Goal: Transaction & Acquisition: Subscribe to service/newsletter

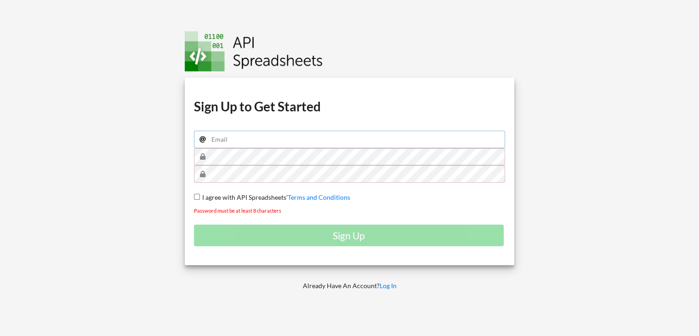
click at [257, 138] on input "email" at bounding box center [350, 139] width 312 height 17
type input "[PERSON_NAME][EMAIL_ADDRESS][DOMAIN_NAME]"
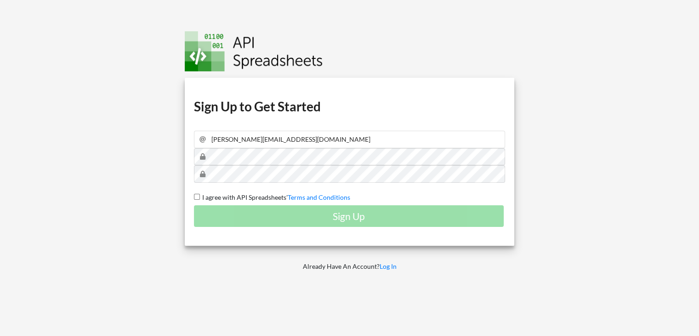
click at [198, 195] on input "I agree with API Spreadsheets' Terms and Conditions" at bounding box center [197, 197] width 6 height 6
checkbox input "true"
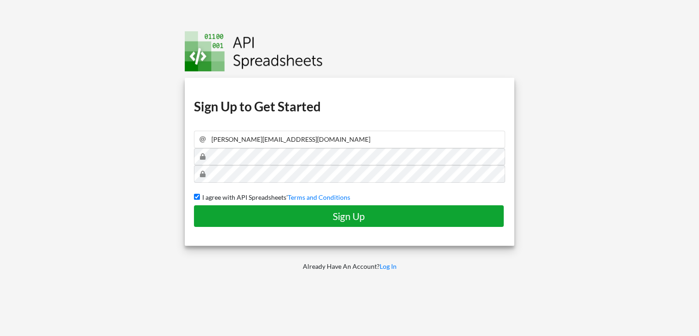
click at [237, 213] on h4 "Sign Up" at bounding box center [349, 215] width 290 height 11
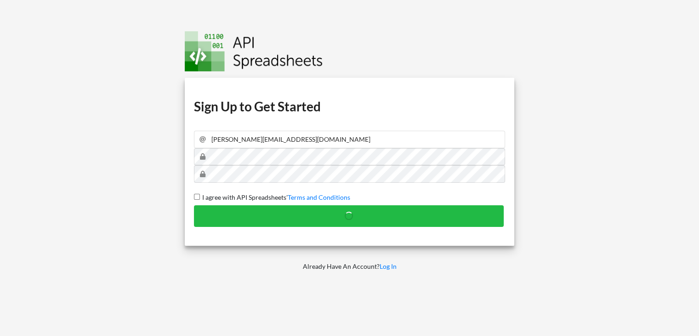
checkbox input "false"
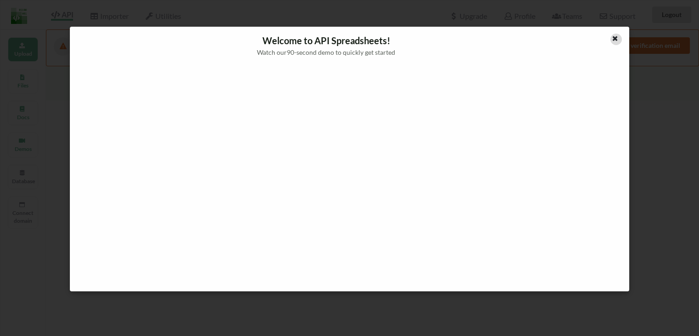
click at [616, 40] on icon at bounding box center [615, 37] width 8 height 6
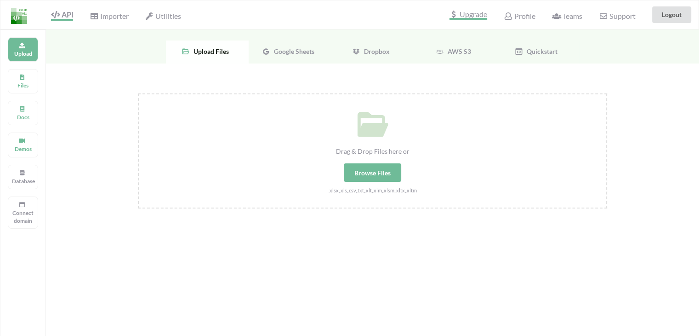
click at [471, 13] on span "Upgrade" at bounding box center [469, 16] width 38 height 10
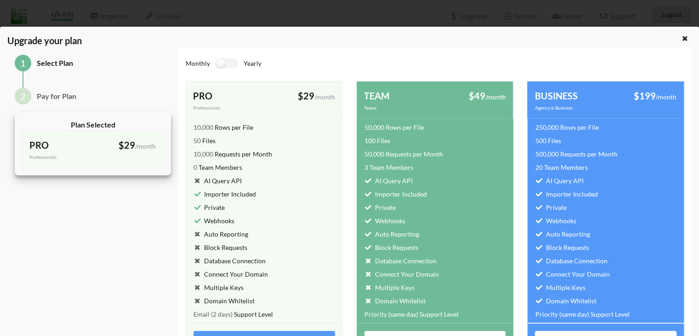
click at [264, 91] on div "$29 /month" at bounding box center [299, 96] width 71 height 14
click at [248, 96] on div "PRO" at bounding box center [228, 96] width 71 height 14
click at [282, 97] on div "$29 /month" at bounding box center [299, 96] width 71 height 14
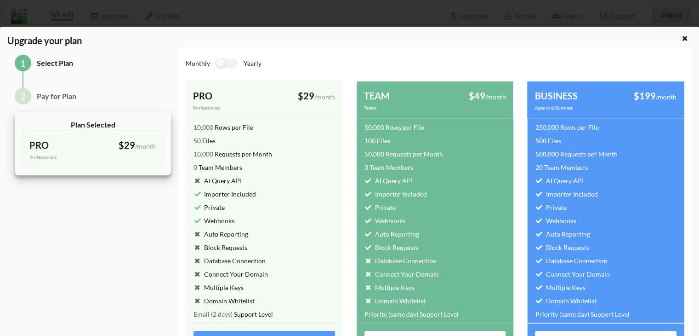
click at [253, 85] on div "PRO Professionals $29 /month billed monthly" at bounding box center [264, 99] width 157 height 37
click at [243, 111] on div "Professionals" at bounding box center [228, 107] width 71 height 7
click at [76, 146] on div "PRO" at bounding box center [60, 145] width 63 height 14
click at [131, 148] on span "$29" at bounding box center [127, 144] width 17 height 11
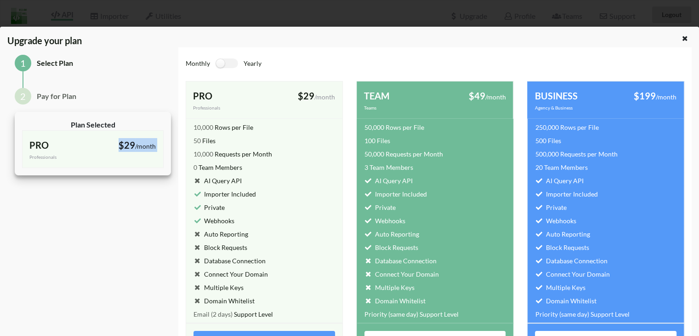
click at [131, 148] on span "$29" at bounding box center [127, 144] width 17 height 11
click at [234, 140] on div "50 Files" at bounding box center [264, 138] width 157 height 13
click at [307, 127] on div "10,000 Rows per File" at bounding box center [264, 125] width 157 height 13
click at [485, 98] on span "/month" at bounding box center [495, 97] width 21 height 8
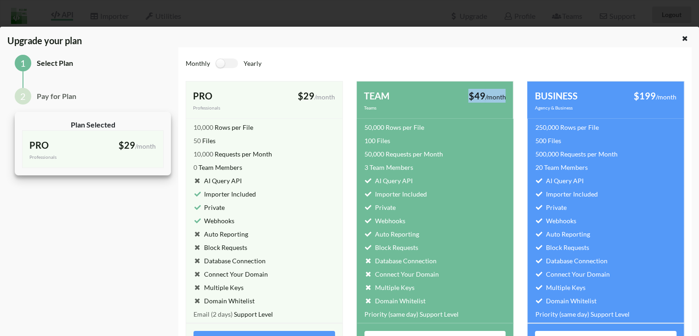
click at [485, 98] on span "/month" at bounding box center [495, 97] width 21 height 8
click at [224, 61] on label at bounding box center [227, 63] width 23 height 10
checkbox input "true"
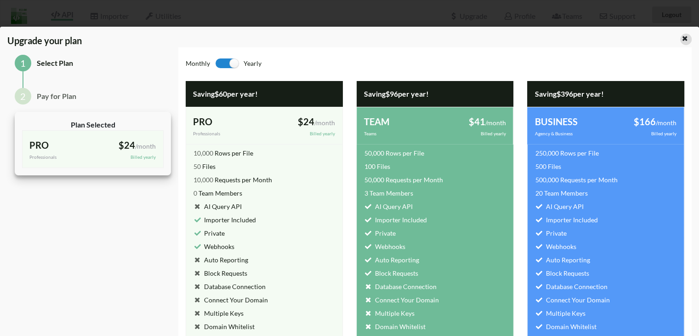
click at [683, 35] on icon at bounding box center [685, 37] width 8 height 6
